Goal: Check status: Check status

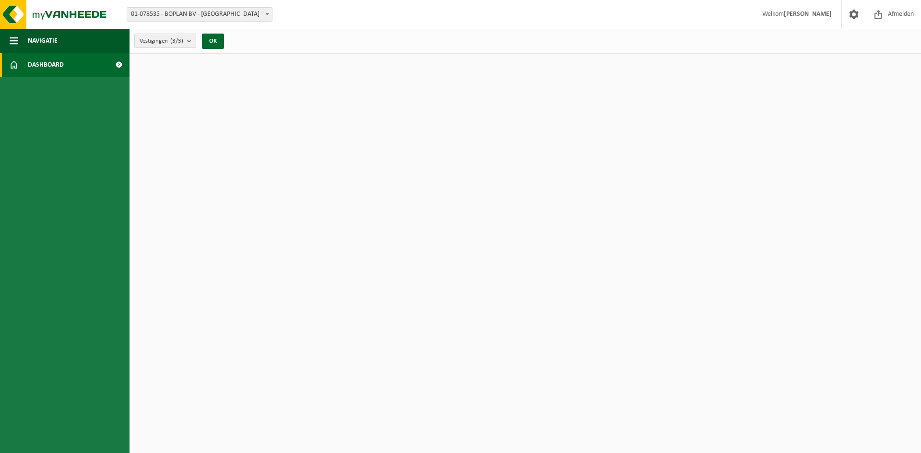
click at [56, 61] on span "Dashboard" at bounding box center [46, 65] width 36 height 24
click at [117, 64] on span at bounding box center [119, 65] width 22 height 24
click at [219, 39] on button "OK" at bounding box center [213, 41] width 22 height 15
click at [795, 16] on strong "[PERSON_NAME]" at bounding box center [807, 14] width 48 height 7
click at [855, 18] on span at bounding box center [853, 14] width 14 height 28
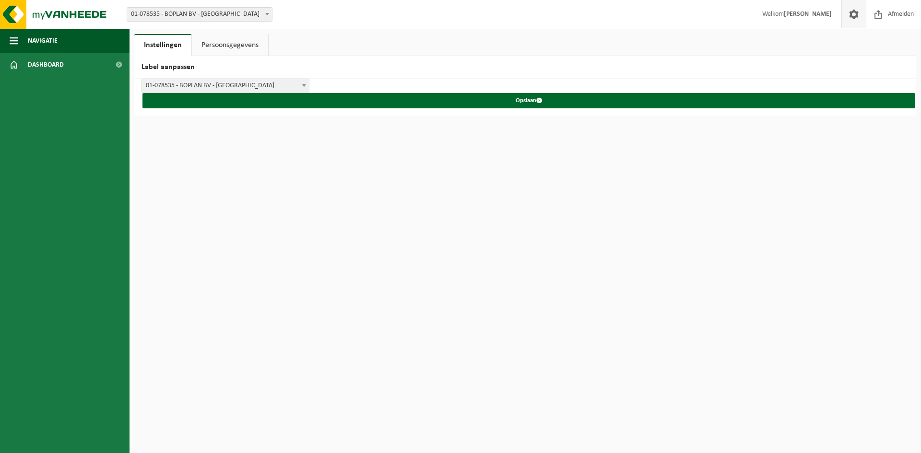
drag, startPoint x: 0, startPoint y: 0, endPoint x: 853, endPoint y: 17, distance: 853.7
click at [853, 17] on span at bounding box center [853, 14] width 14 height 28
click at [18, 41] on span "button" at bounding box center [14, 41] width 9 height 24
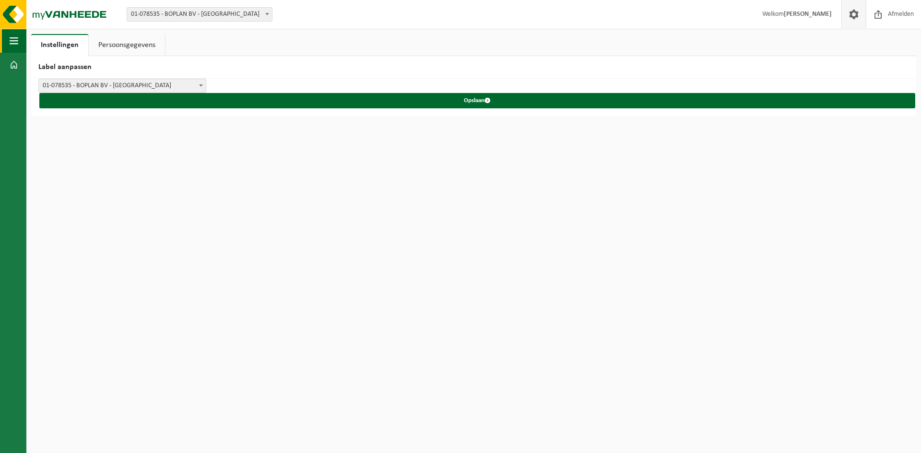
click at [15, 42] on span "button" at bounding box center [14, 41] width 9 height 24
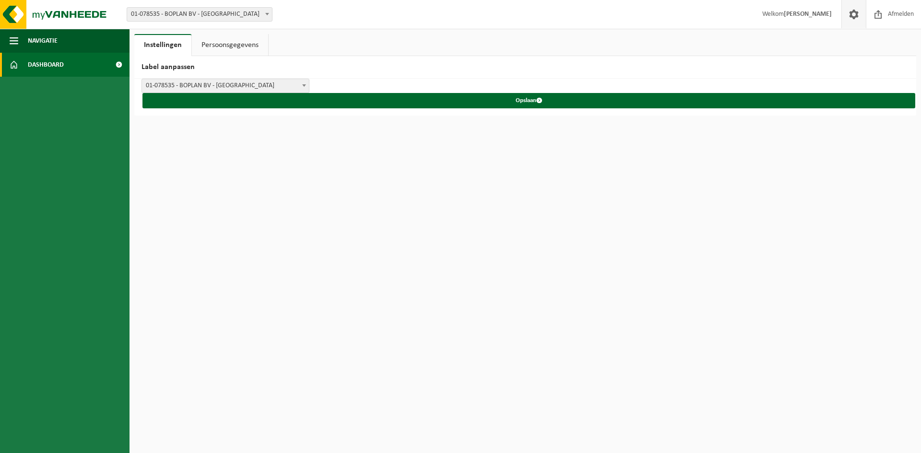
click at [118, 64] on span at bounding box center [119, 65] width 22 height 24
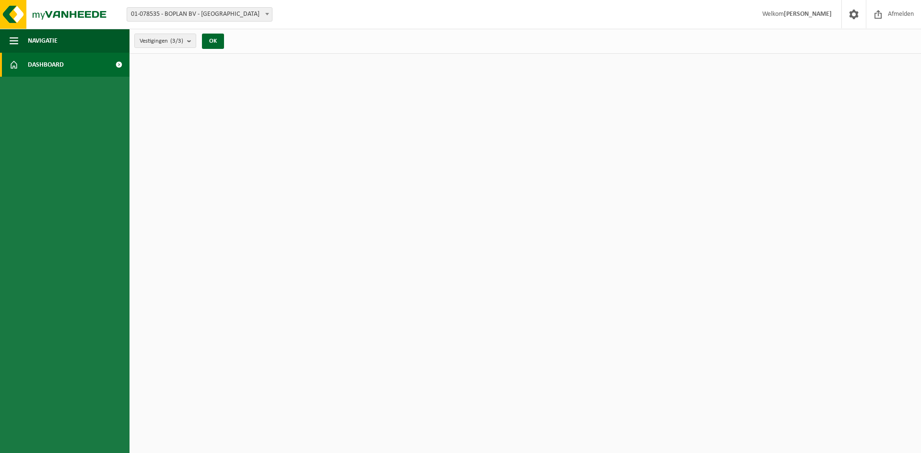
click at [49, 60] on span "Dashboard" at bounding box center [46, 65] width 36 height 24
click at [31, 42] on span "Navigatie" at bounding box center [43, 41] width 30 height 24
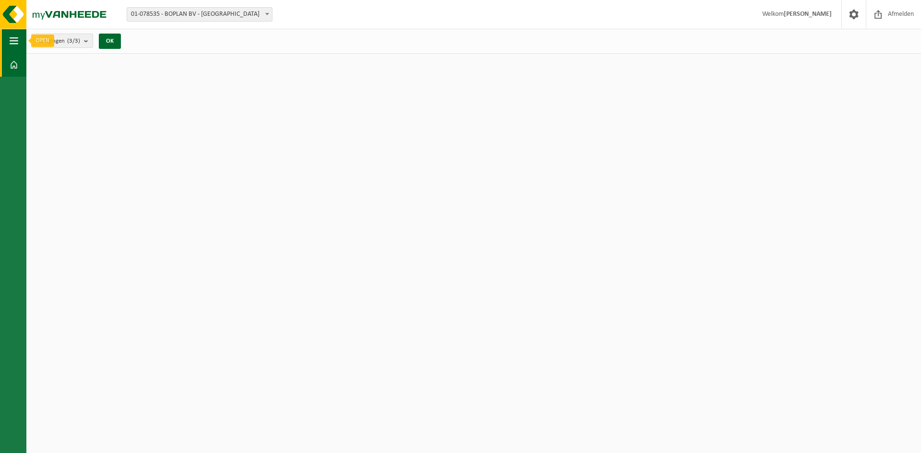
click at [14, 43] on span "button" at bounding box center [14, 41] width 9 height 24
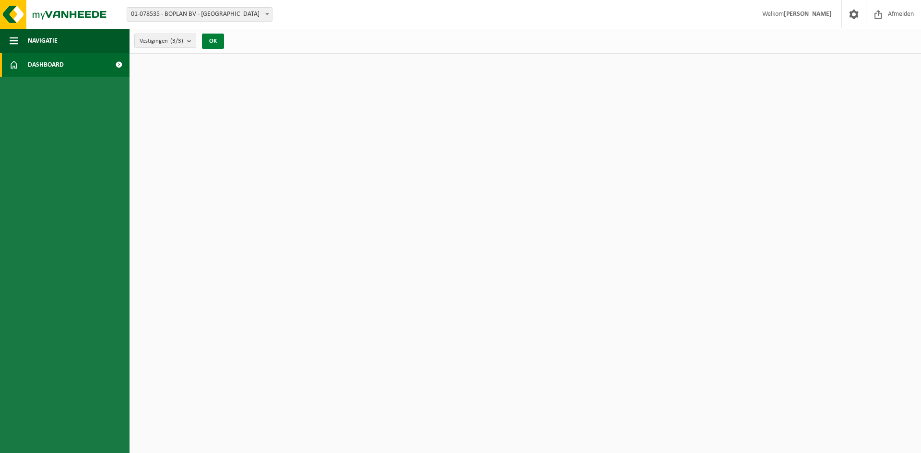
click at [218, 42] on button "OK" at bounding box center [213, 41] width 22 height 15
click at [216, 43] on button "OK" at bounding box center [213, 41] width 22 height 15
click at [85, 10] on img at bounding box center [57, 14] width 115 height 29
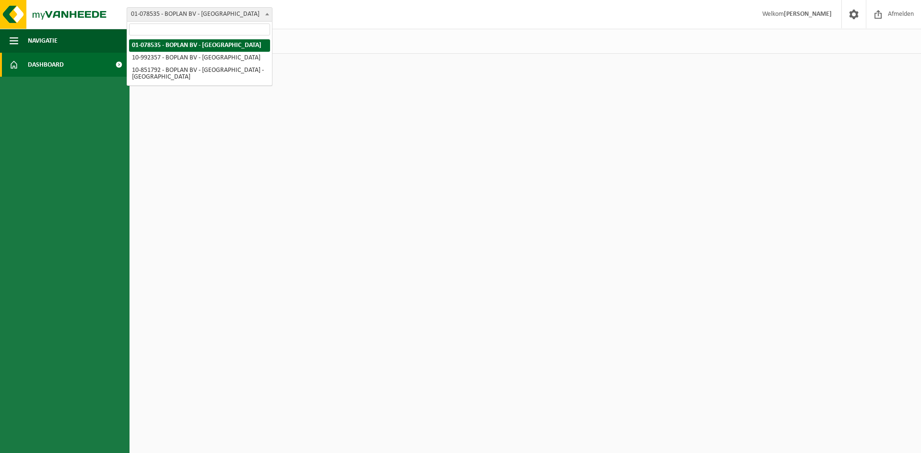
click at [269, 15] on span at bounding box center [267, 14] width 10 height 12
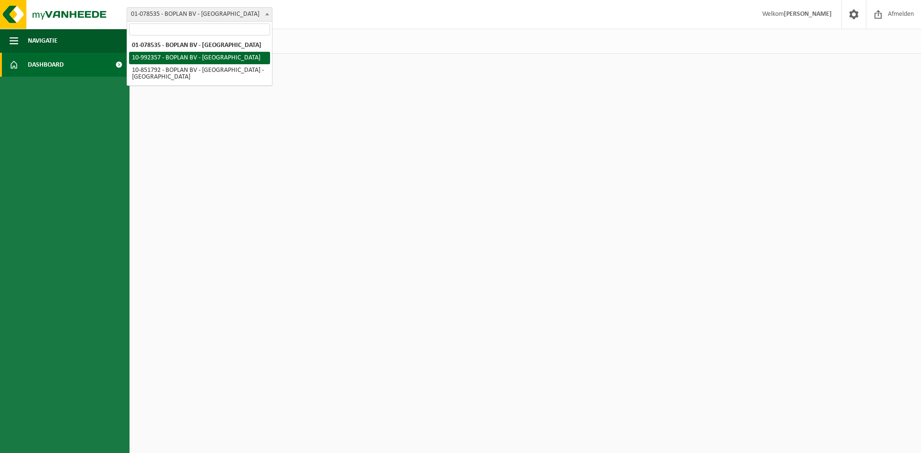
select select "170269"
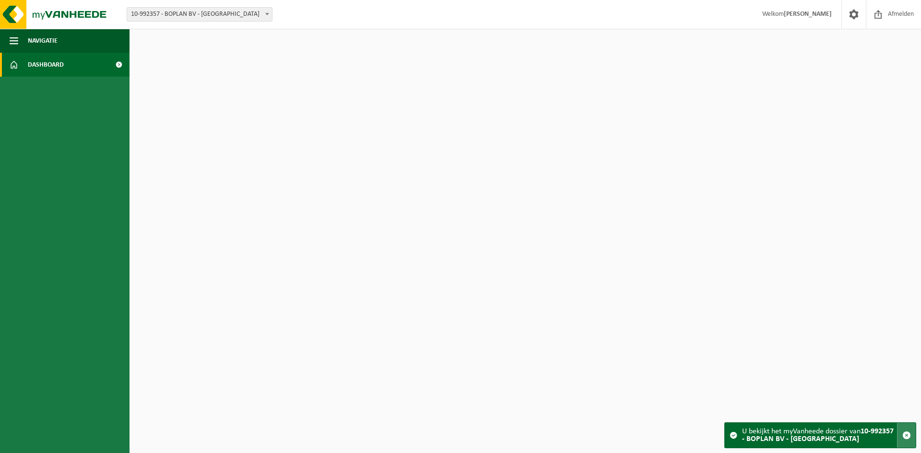
click at [905, 435] on span "button" at bounding box center [906, 435] width 9 height 9
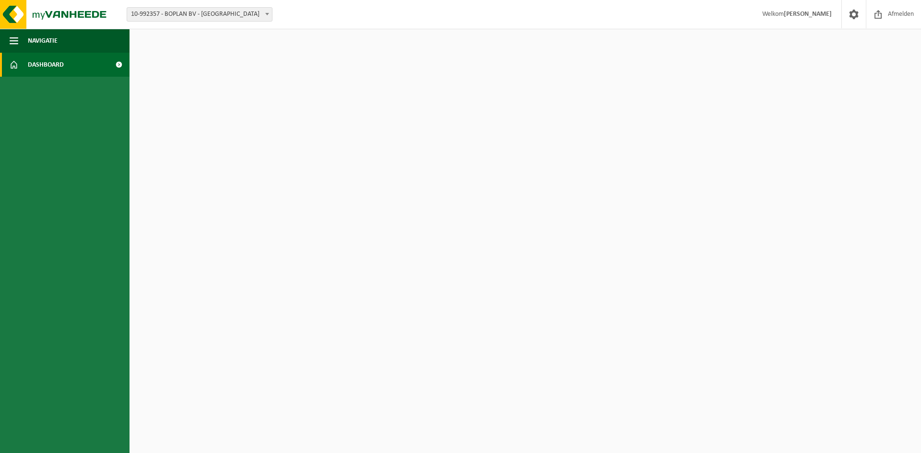
click at [264, 15] on span at bounding box center [267, 14] width 10 height 12
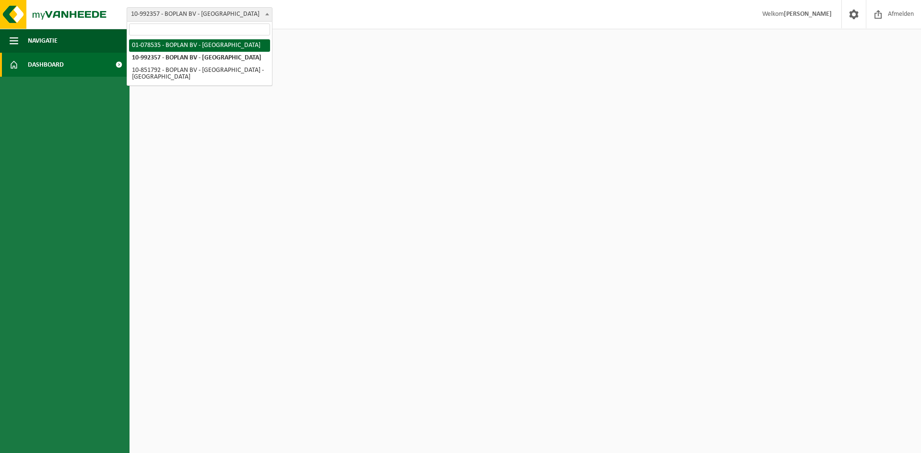
select select "92349"
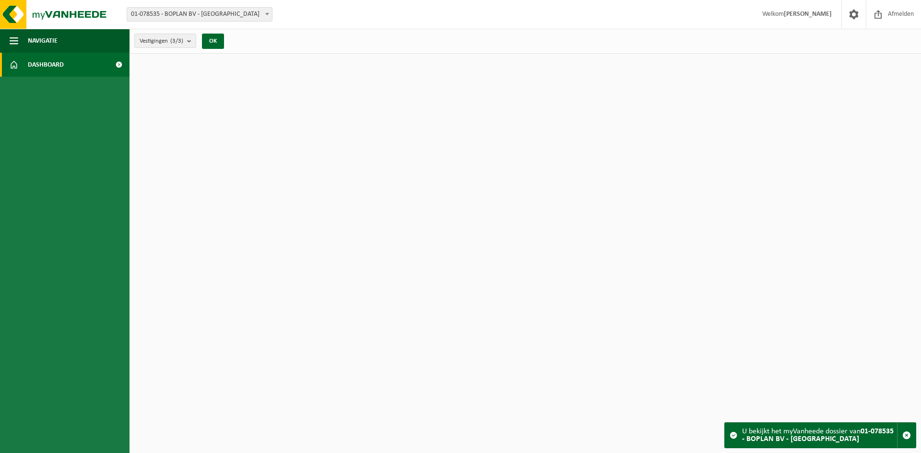
click at [117, 65] on span at bounding box center [119, 65] width 22 height 24
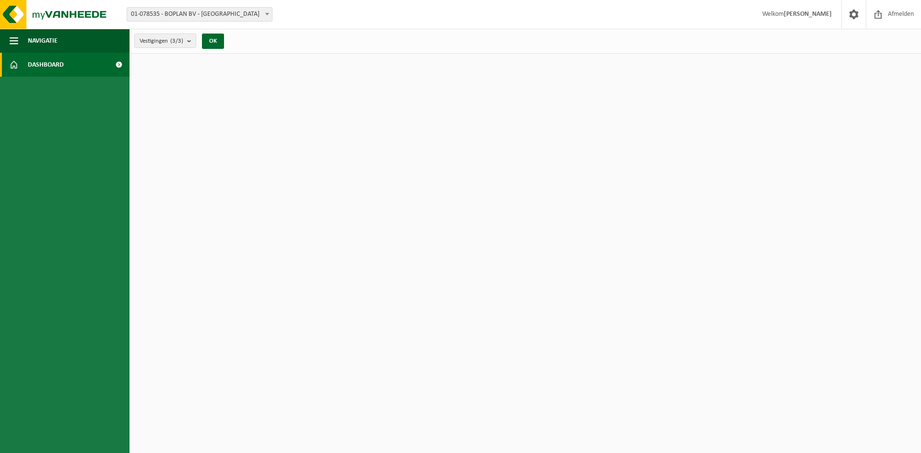
click at [37, 62] on span "Dashboard" at bounding box center [46, 65] width 36 height 24
click at [14, 64] on span at bounding box center [14, 65] width 9 height 24
click at [48, 64] on span "Dashboard" at bounding box center [46, 65] width 36 height 24
click at [816, 17] on strong "[PERSON_NAME]" at bounding box center [807, 14] width 48 height 7
click at [853, 17] on span at bounding box center [853, 14] width 14 height 28
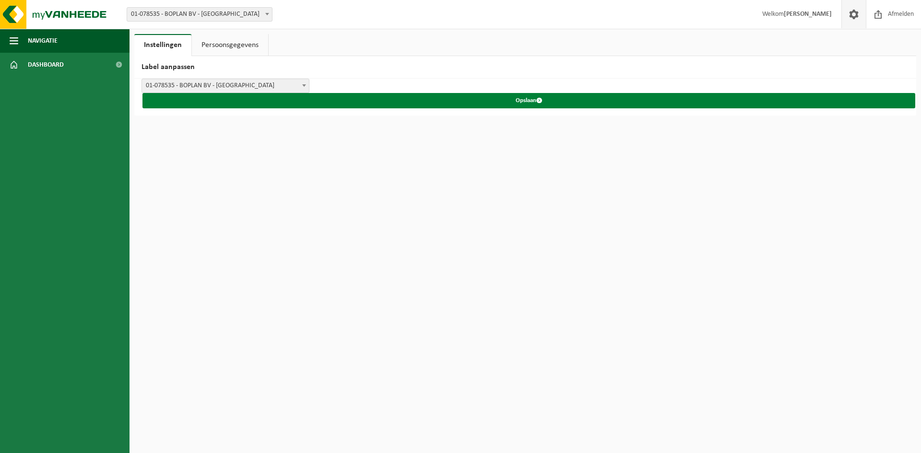
click at [534, 103] on button "Opslaan" at bounding box center [528, 100] width 772 height 15
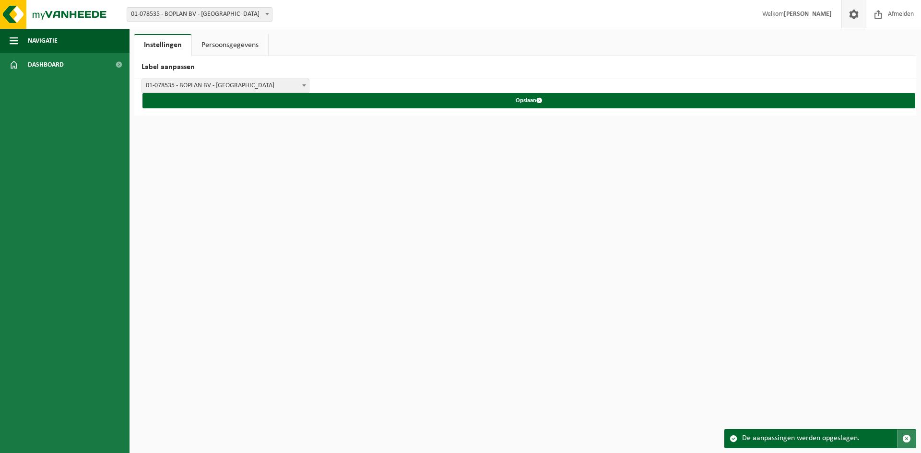
click at [904, 441] on span "button" at bounding box center [906, 438] width 9 height 9
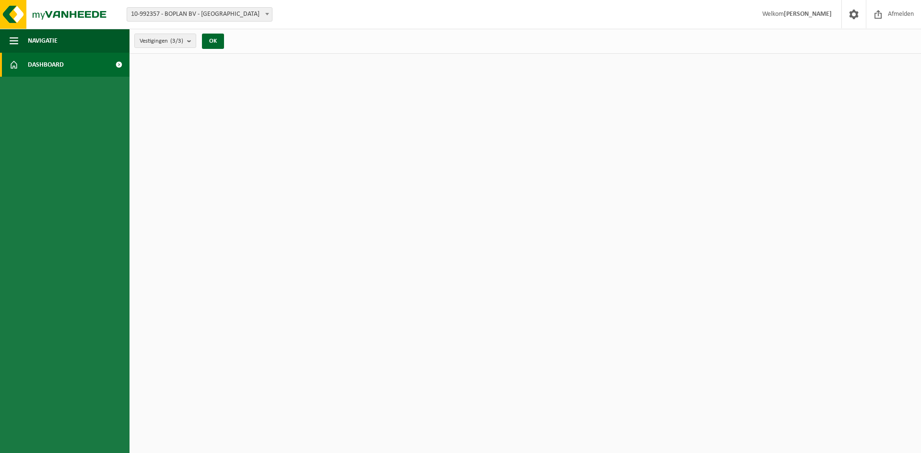
select select "170269"
click at [814, 14] on strong "[PERSON_NAME]" at bounding box center [807, 14] width 48 height 7
click at [853, 16] on span at bounding box center [853, 14] width 14 height 28
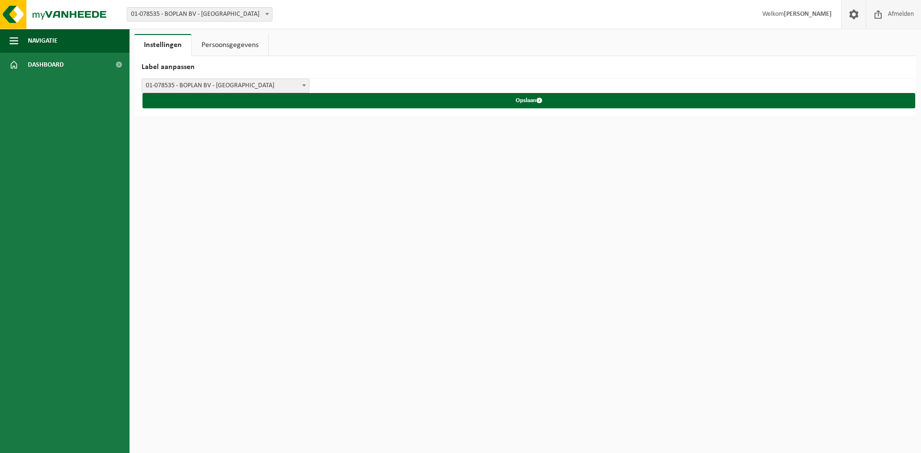
click at [881, 16] on span at bounding box center [878, 14] width 14 height 28
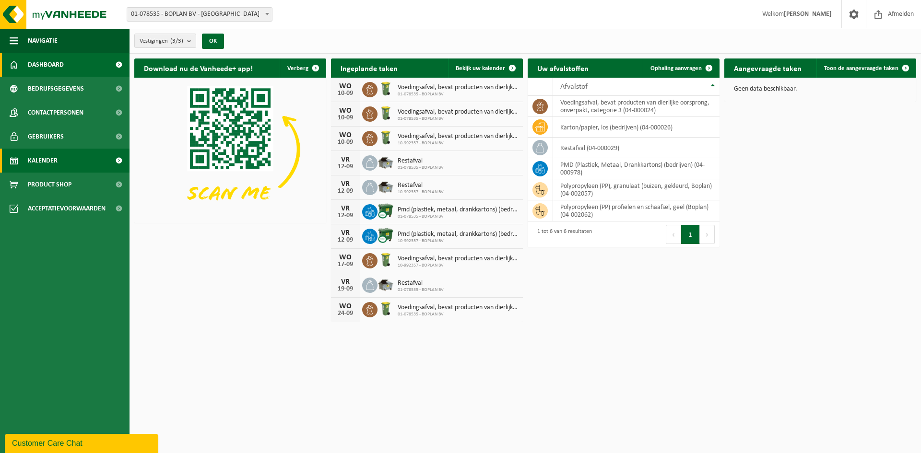
click at [49, 159] on span "Kalender" at bounding box center [43, 161] width 30 height 24
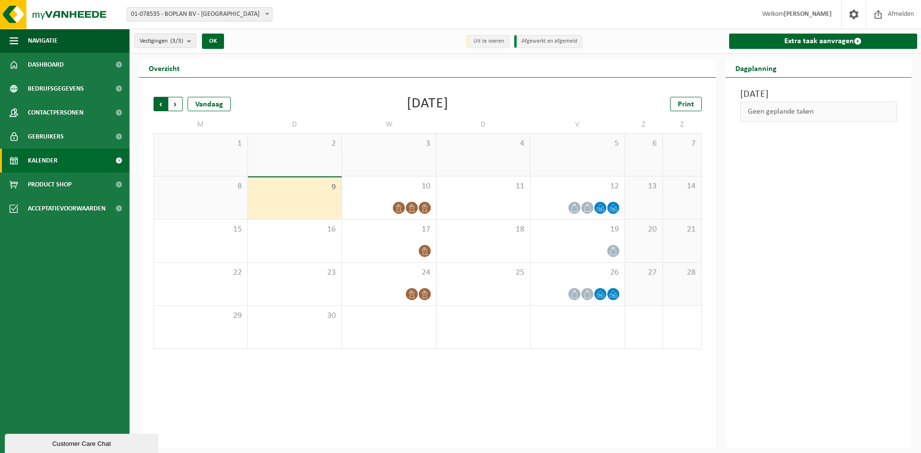
click at [178, 105] on span "Volgende" at bounding box center [175, 104] width 14 height 14
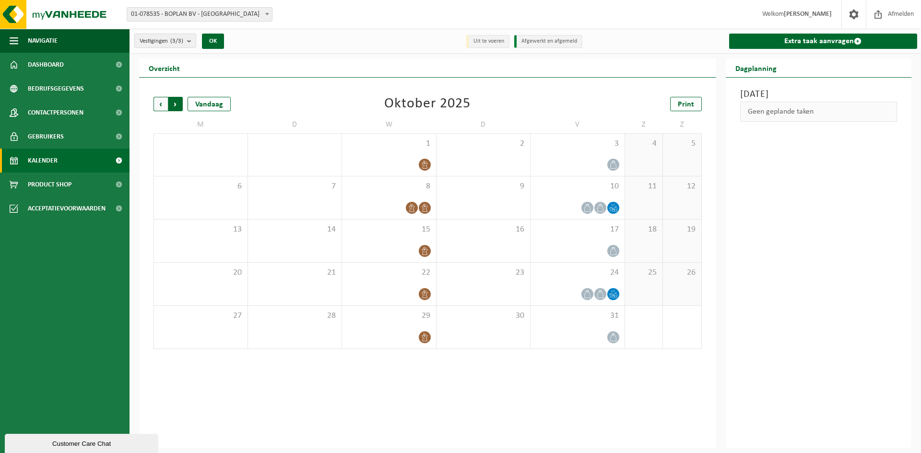
click at [159, 105] on span "Vorige" at bounding box center [160, 104] width 14 height 14
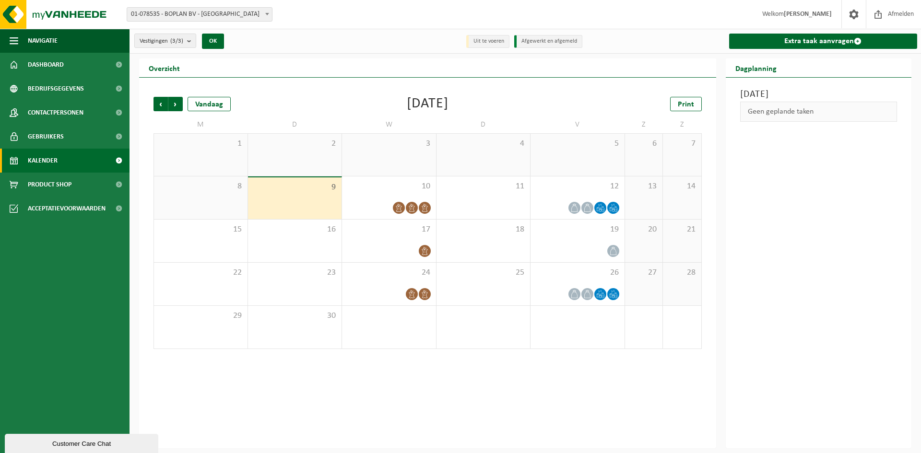
click at [621, 385] on div "Vorige Volgende Vandaag September 2025 Print M D W D V Z Z 1 2 3 4 5 6 7 8 9 10…" at bounding box center [427, 263] width 577 height 371
click at [216, 202] on div "8" at bounding box center [201, 197] width 94 height 43
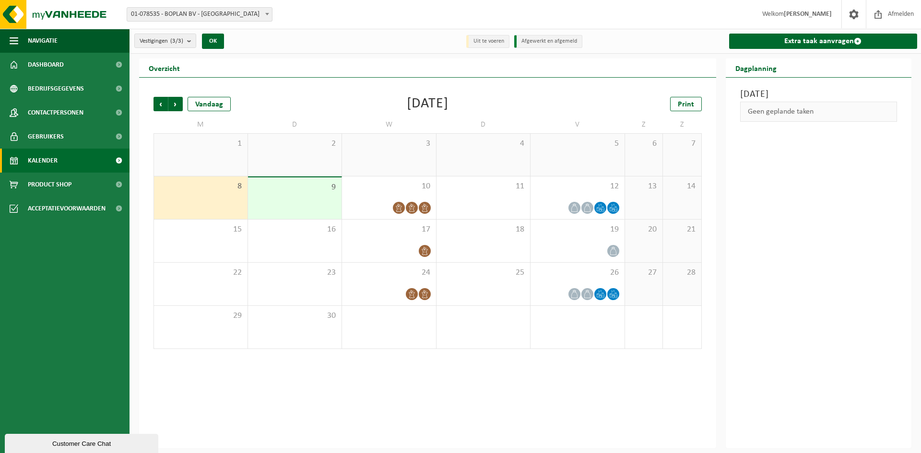
click at [293, 200] on div "9" at bounding box center [295, 198] width 94 height 42
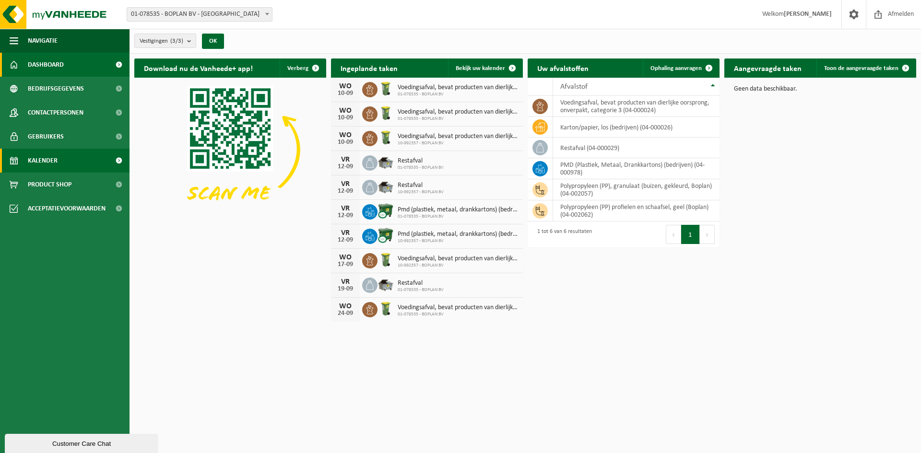
click at [59, 162] on link "Kalender" at bounding box center [64, 161] width 129 height 24
click at [47, 159] on span "Kalender" at bounding box center [43, 161] width 30 height 24
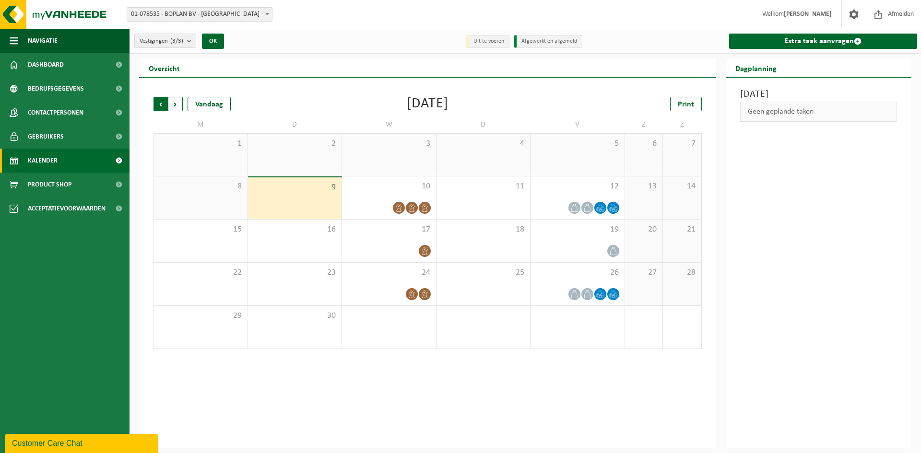
click at [176, 105] on span "Volgende" at bounding box center [175, 104] width 14 height 14
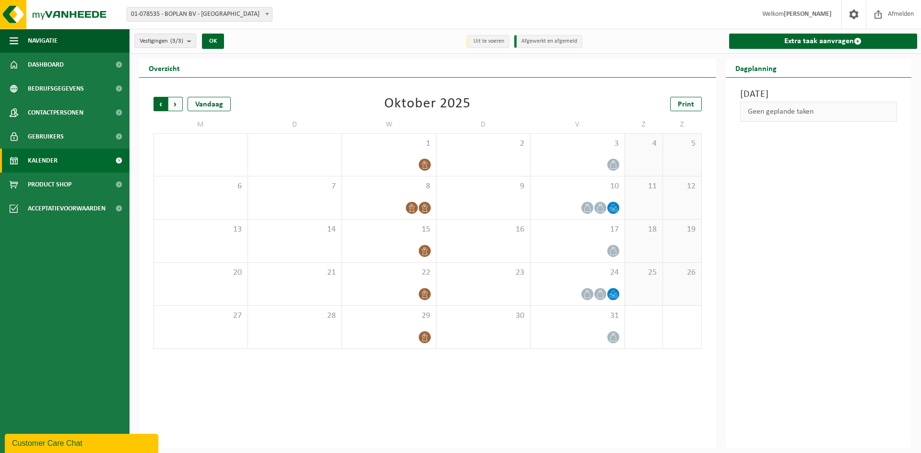
click at [178, 103] on span "Volgende" at bounding box center [175, 104] width 14 height 14
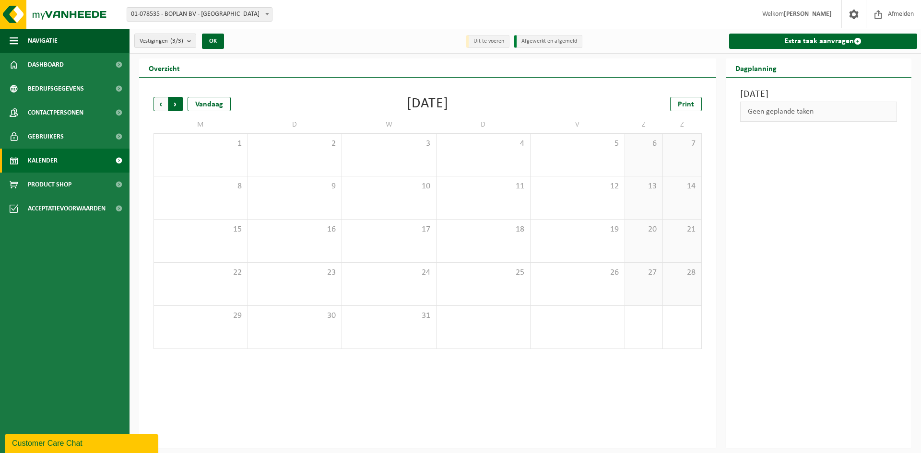
click at [161, 104] on span "Vorige" at bounding box center [160, 104] width 14 height 14
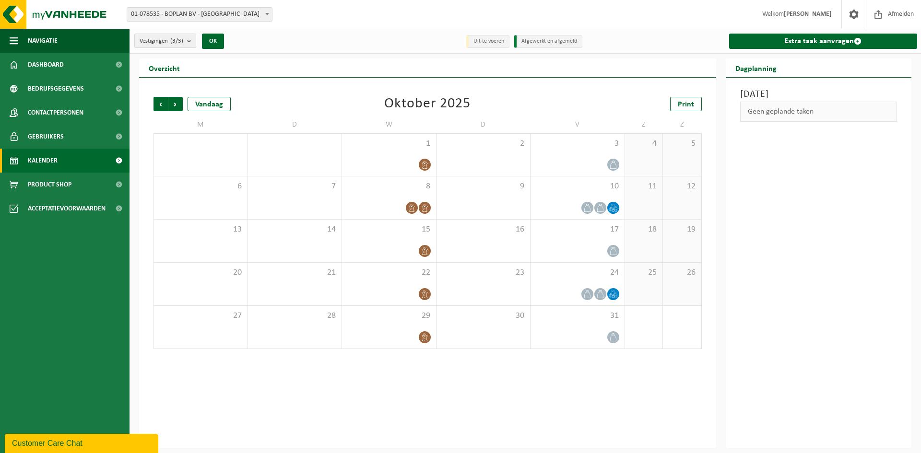
click at [161, 104] on span "Vorige" at bounding box center [160, 104] width 14 height 14
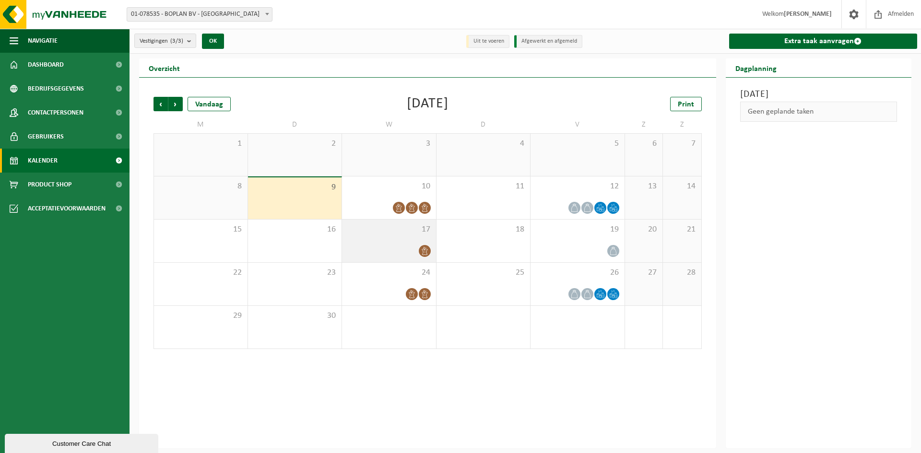
click at [425, 252] on icon at bounding box center [425, 251] width 8 height 8
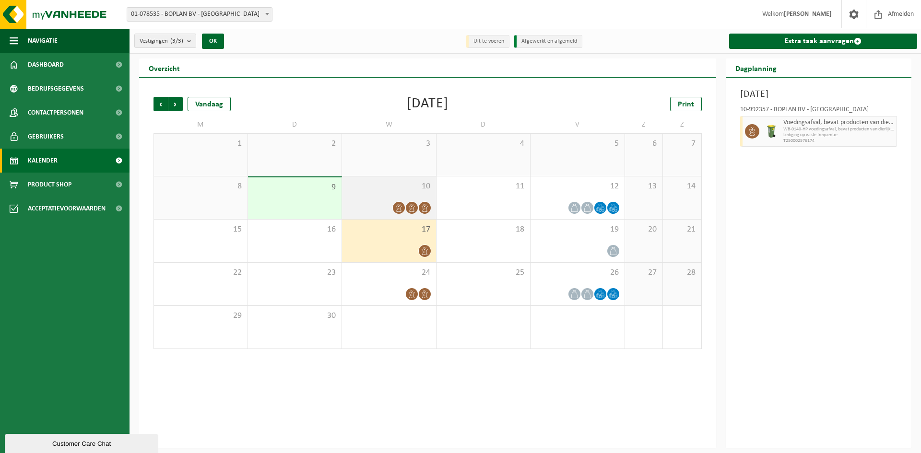
click at [398, 206] on icon at bounding box center [399, 208] width 8 height 8
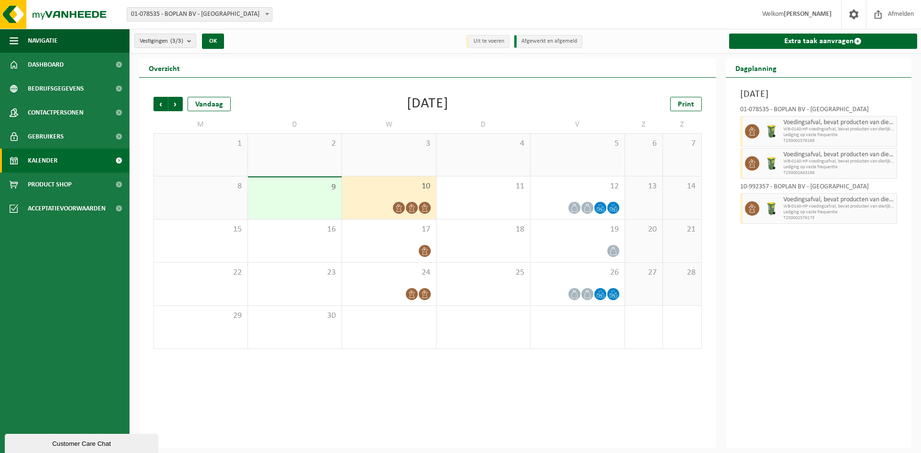
click at [413, 206] on icon at bounding box center [412, 208] width 8 height 8
